Goal: Find contact information: Find contact information

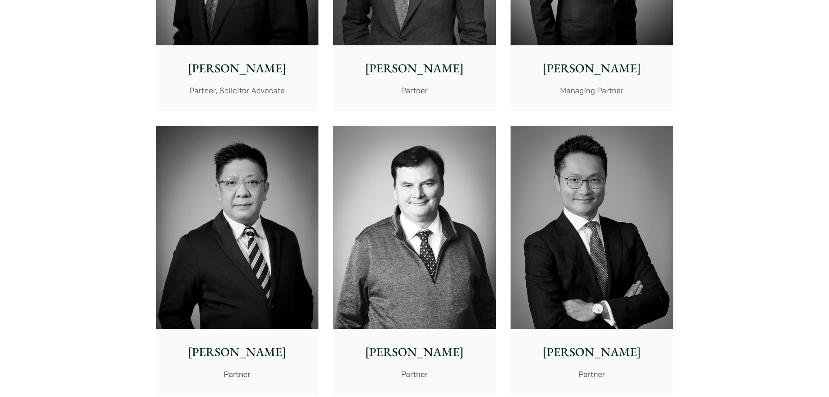
scroll to position [436, 0]
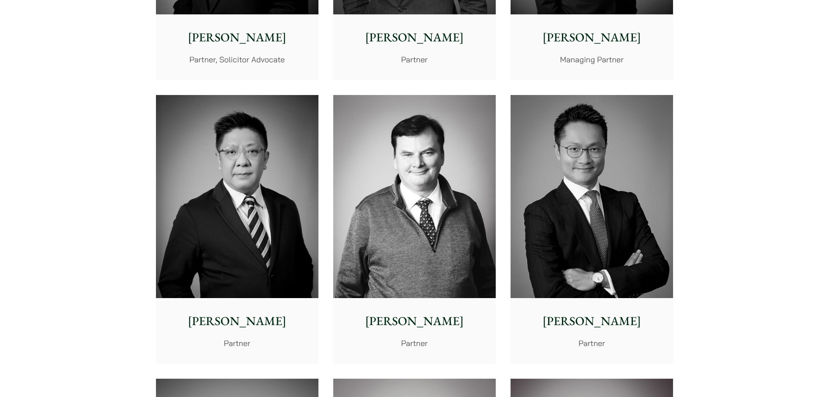
click at [237, 320] on p "[PERSON_NAME]" at bounding box center [237, 321] width 149 height 18
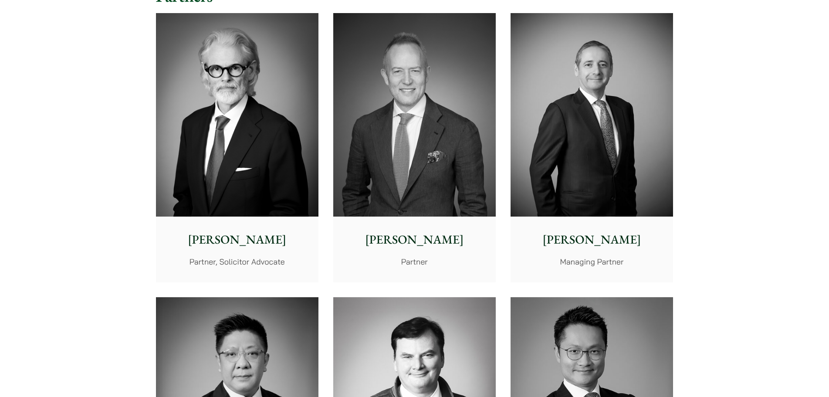
scroll to position [218, 0]
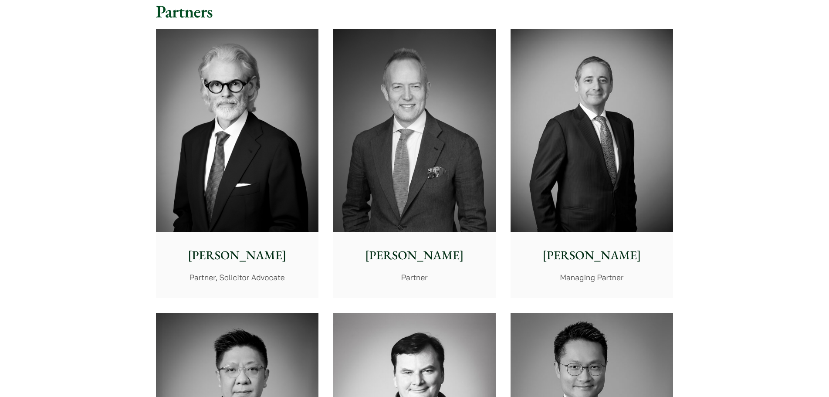
click at [228, 197] on img at bounding box center [237, 130] width 163 height 203
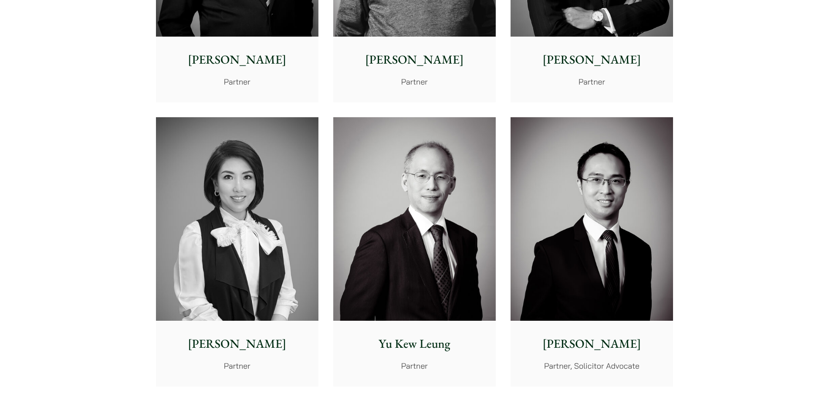
scroll to position [436, 0]
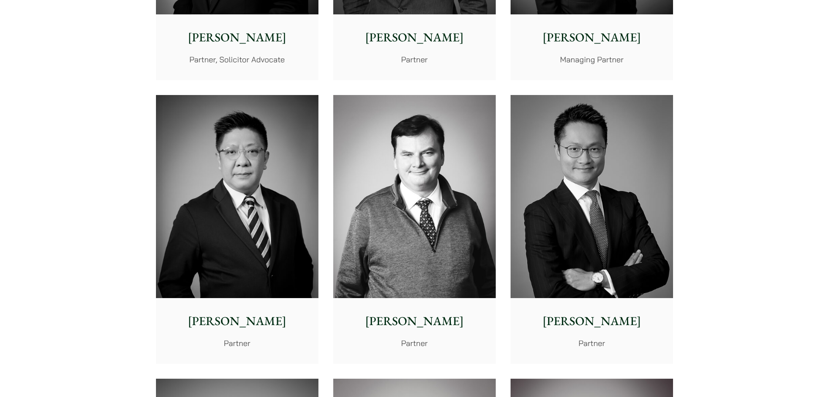
click at [274, 261] on img at bounding box center [237, 196] width 163 height 203
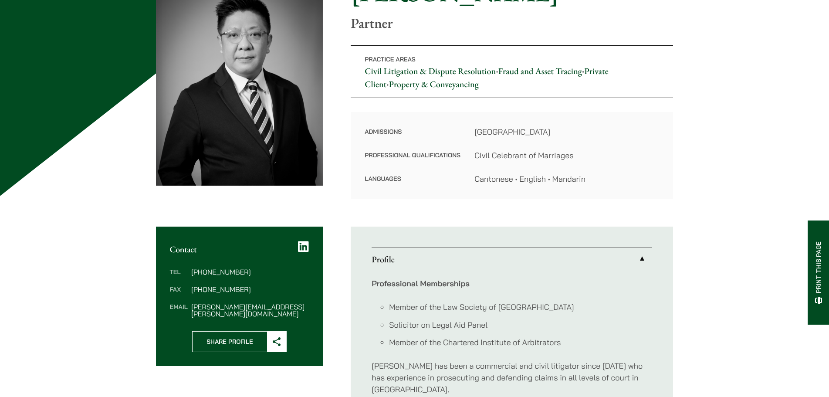
scroll to position [131, 0]
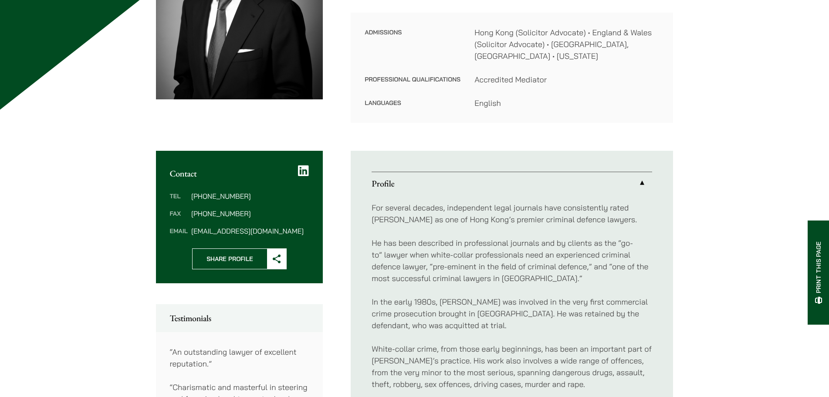
scroll to position [261, 0]
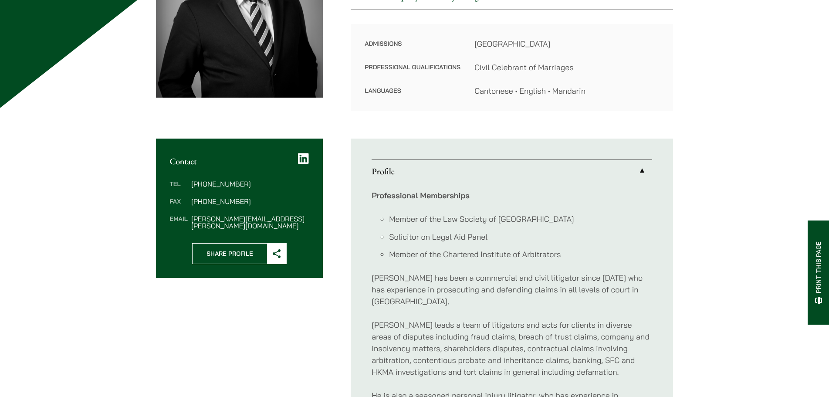
scroll to position [218, 0]
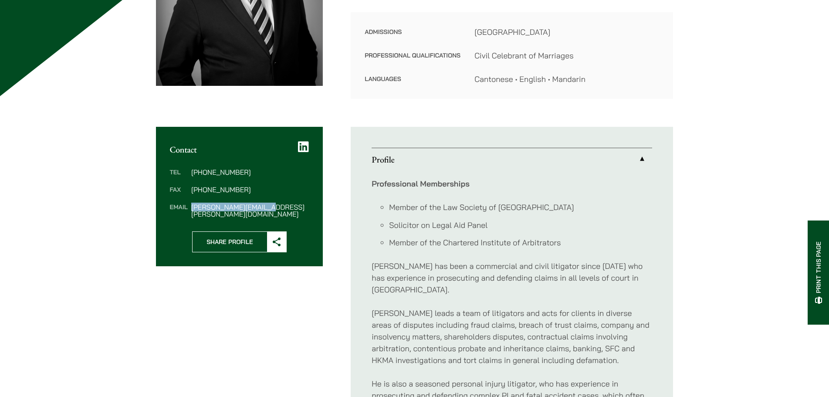
drag, startPoint x: 273, startPoint y: 207, endPoint x: 192, endPoint y: 207, distance: 81.5
click at [192, 207] on dd "[PERSON_NAME][EMAIL_ADDRESS][PERSON_NAME][DOMAIN_NAME]" at bounding box center [250, 210] width 118 height 14
copy dd "[PERSON_NAME][EMAIL_ADDRESS][PERSON_NAME][DOMAIN_NAME]"
